Goal: Find specific page/section: Find specific page/section

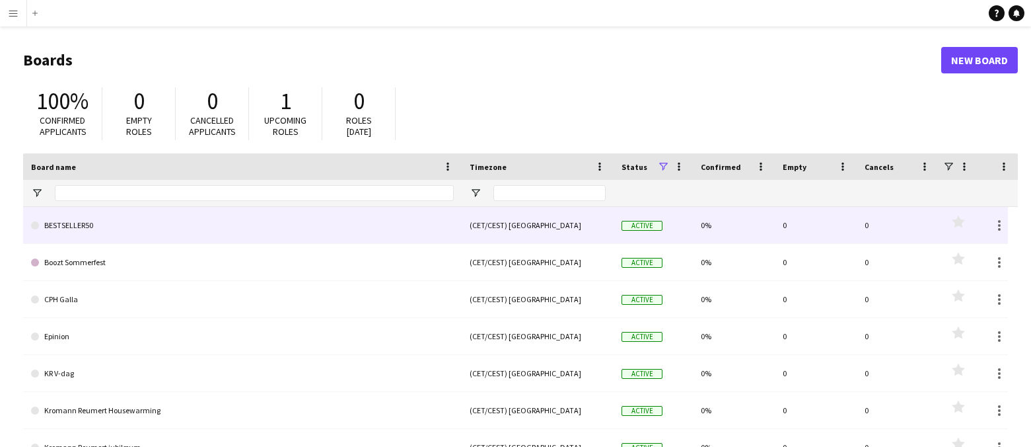
click at [311, 224] on link "BESTSELLER50" at bounding box center [242, 225] width 423 height 37
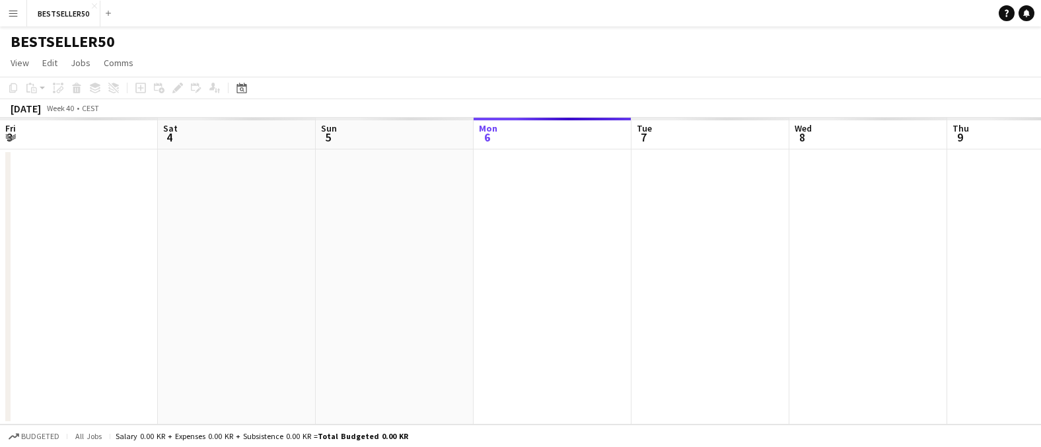
scroll to position [0, 316]
